Goal: Obtain resource: Download file/media

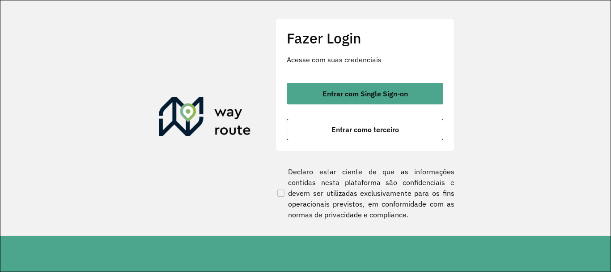
click at [340, 77] on div "Fazer Login Acesse com suas credenciais Entrar com Single Sign-on Entrar como t…" at bounding box center [365, 84] width 179 height 132
click at [341, 81] on div "Fazer Login Acesse com suas credenciais Entrar com Single Sign-on Entrar como t…" at bounding box center [365, 84] width 179 height 132
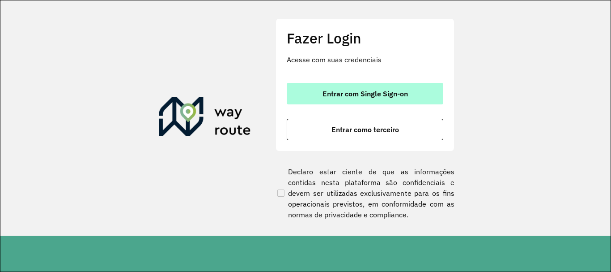
click at [335, 86] on button "Entrar com Single Sign-on" at bounding box center [365, 93] width 157 height 21
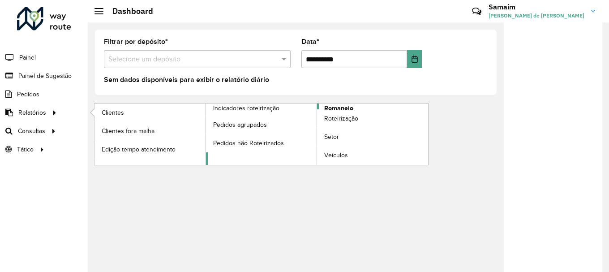
click at [331, 108] on span "Romaneio" at bounding box center [338, 107] width 29 height 9
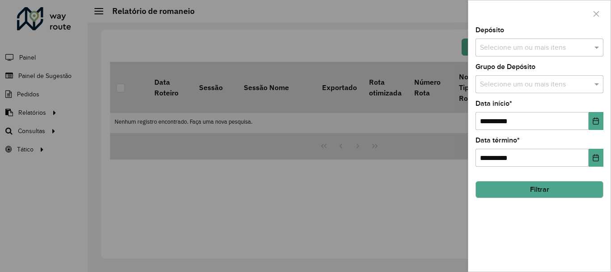
drag, startPoint x: 519, startPoint y: 61, endPoint x: 518, endPoint y: 46, distance: 14.8
click at [519, 58] on div "**********" at bounding box center [540, 149] width 142 height 244
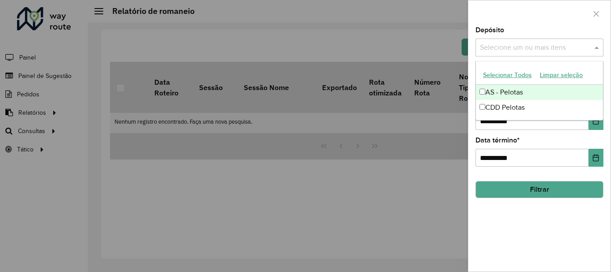
click at [516, 42] on div "Selecione um ou mais itens" at bounding box center [540, 47] width 128 height 18
click at [496, 76] on button "Selecionar Todos" at bounding box center [507, 75] width 57 height 14
click at [527, 17] on div at bounding box center [540, 13] width 142 height 26
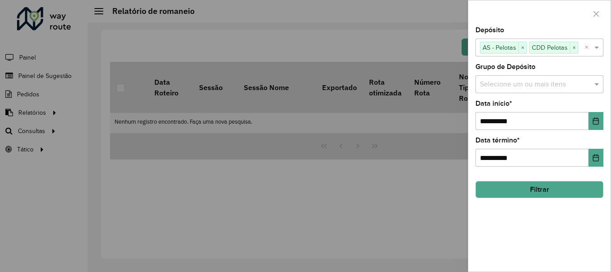
click at [523, 82] on input "text" at bounding box center [535, 84] width 115 height 11
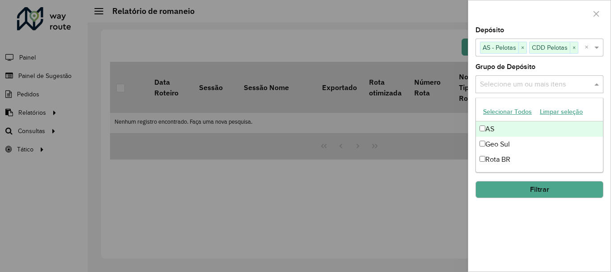
click at [505, 109] on button "Selecionar Todos" at bounding box center [507, 112] width 57 height 14
click at [545, 66] on div "Grupo de Depósito Selecione um ou mais itens AS × Geo Sul × Rota BR × ×" at bounding box center [540, 79] width 128 height 30
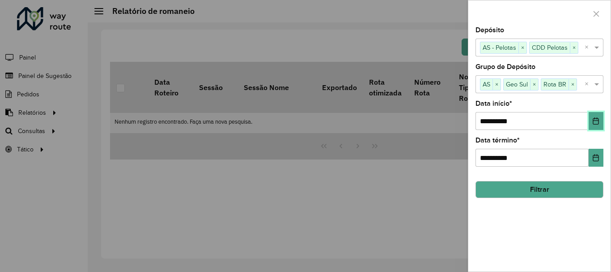
click at [597, 119] on icon "Choose Date" at bounding box center [596, 120] width 7 height 7
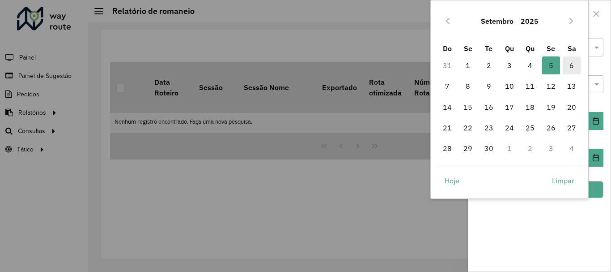
click at [572, 65] on span "6" at bounding box center [572, 65] width 18 height 18
type input "**********"
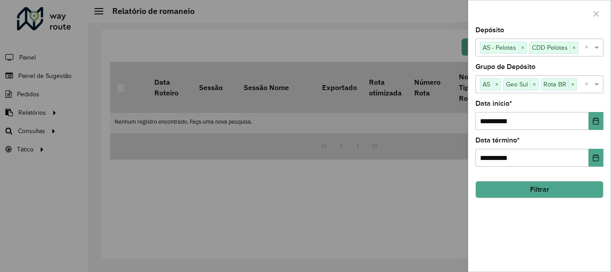
click at [543, 183] on button "Filtrar" at bounding box center [540, 189] width 128 height 17
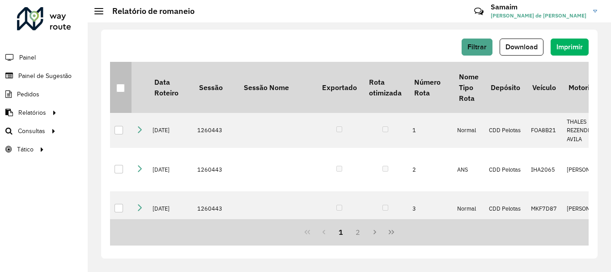
click at [124, 85] on div at bounding box center [120, 88] width 9 height 9
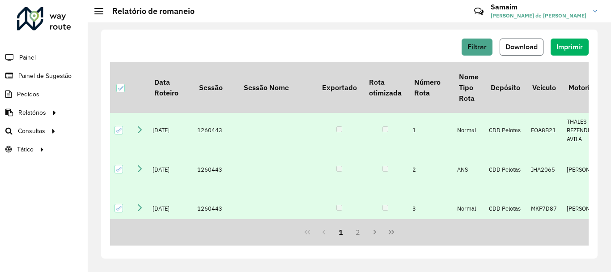
click at [514, 51] on button "Download" at bounding box center [522, 46] width 44 height 17
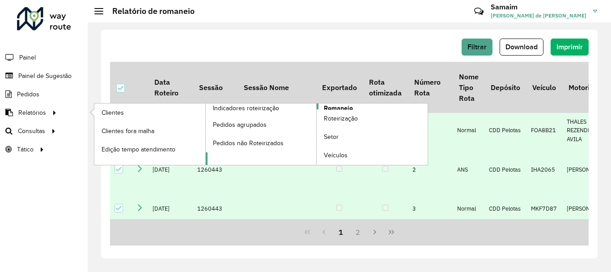
click at [328, 109] on span "Romaneio" at bounding box center [338, 107] width 29 height 9
click at [333, 107] on span "Romaneio" at bounding box center [338, 107] width 29 height 9
click at [341, 121] on span "Roteirização" at bounding box center [342, 118] width 36 height 9
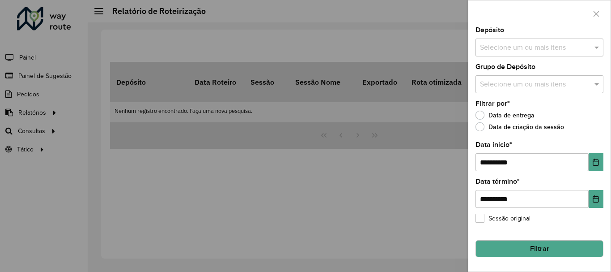
click at [30, 125] on div at bounding box center [305, 136] width 611 height 272
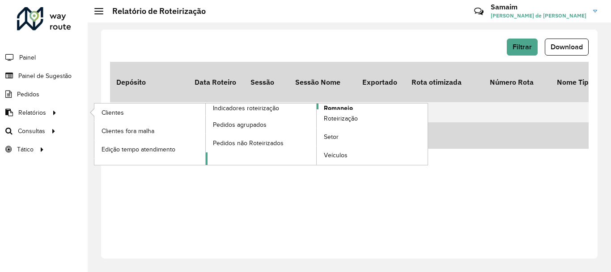
click at [329, 108] on span "Romaneio" at bounding box center [338, 107] width 29 height 9
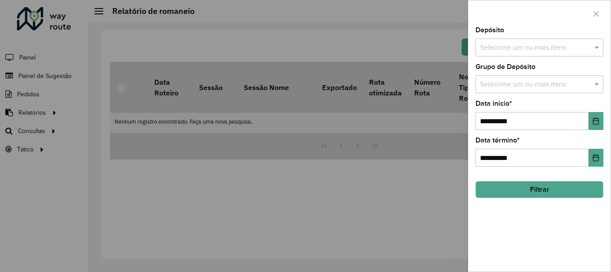
click at [546, 48] on input "text" at bounding box center [535, 48] width 115 height 11
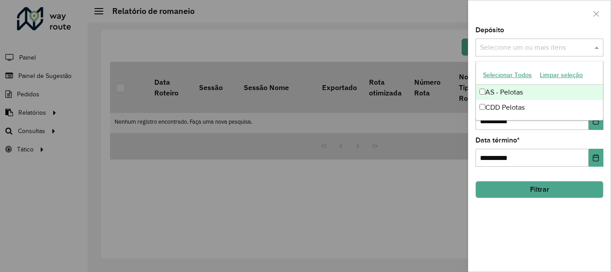
click at [509, 71] on button "Selecionar Todos" at bounding box center [507, 75] width 57 height 14
click at [524, 24] on div at bounding box center [540, 13] width 142 height 26
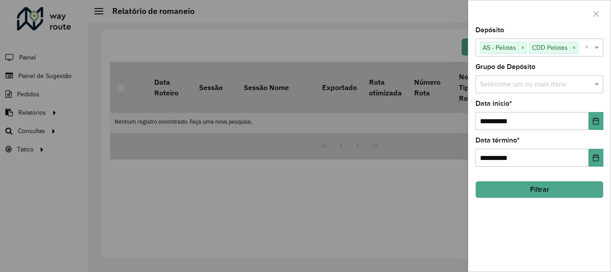
click at [518, 77] on div "Selecione um ou mais itens" at bounding box center [540, 84] width 128 height 18
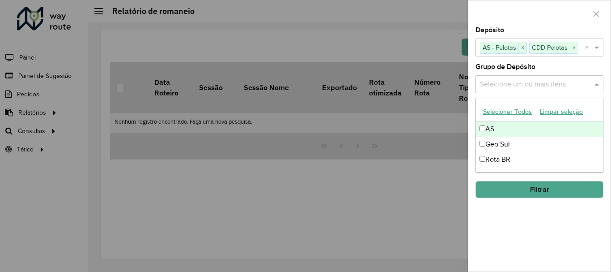
click at [513, 108] on button "Selecionar Todos" at bounding box center [507, 112] width 57 height 14
click at [543, 68] on div "Grupo de Depósito Selecione um ou mais itens AS × Geo Sul × Rota BR × ×" at bounding box center [540, 79] width 128 height 30
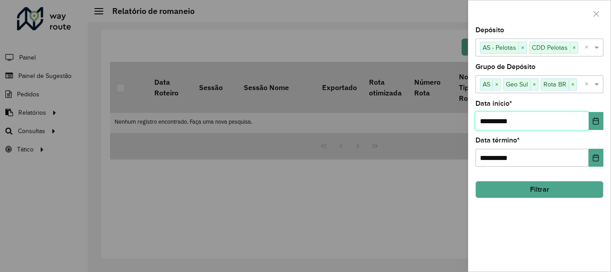
click at [503, 118] on input "**********" at bounding box center [532, 121] width 113 height 18
click at [593, 122] on icon "Choose Date" at bounding box center [596, 120] width 7 height 7
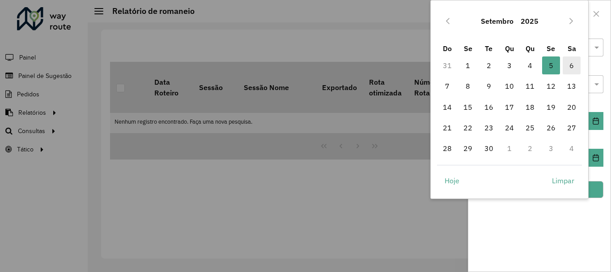
click at [565, 68] on span "6" at bounding box center [572, 65] width 18 height 18
type input "**********"
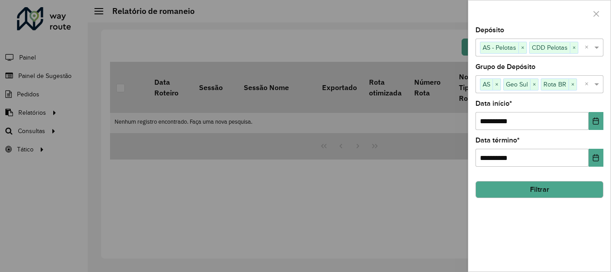
click at [552, 187] on button "Filtrar" at bounding box center [540, 189] width 128 height 17
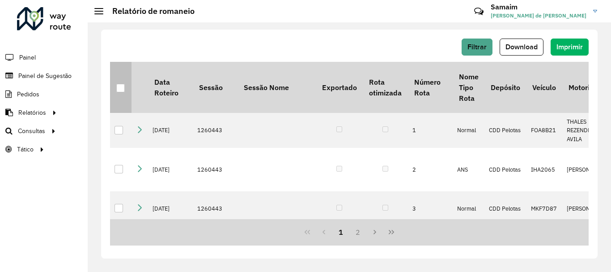
click at [115, 80] on th at bounding box center [120, 87] width 21 height 51
click at [128, 89] on th at bounding box center [120, 87] width 21 height 51
click at [124, 91] on div at bounding box center [120, 88] width 9 height 9
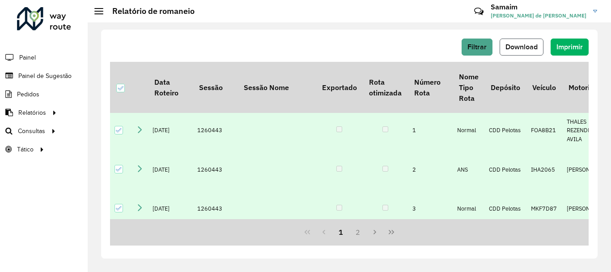
click at [521, 48] on span "Download" at bounding box center [522, 47] width 32 height 8
click at [522, 46] on span "Download" at bounding box center [522, 47] width 32 height 8
